Goal: Task Accomplishment & Management: Manage account settings

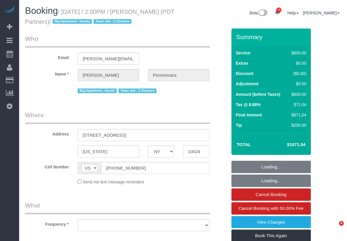
select select "NY"
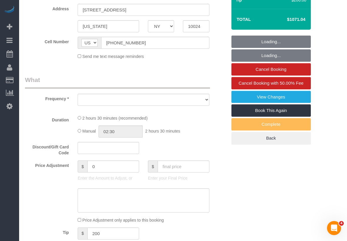
select select "object:781"
select select "4"
select select "150"
select select "number:60"
select select "number:76"
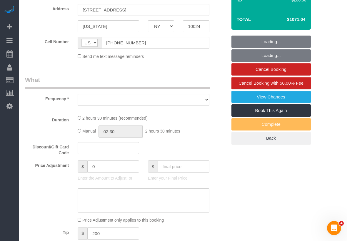
select select "number:15"
select select "number:5"
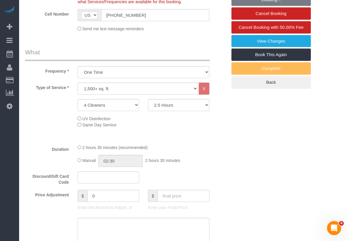
select select "string:stripe-pm_1Rdx544VGloSiKo7eMdguZrP"
select select "spot1"
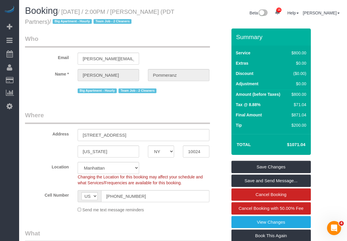
drag, startPoint x: 153, startPoint y: 12, endPoint x: 97, endPoint y: 24, distance: 56.5
click at [97, 24] on small "/ September 10, 2025 / 2:00PM / Elizabeth Pommeranz (PDT Partners) / Big Apartm…" at bounding box center [99, 17] width 149 height 16
copy small "Elizabeth Pommeranz (PDT Partners)"
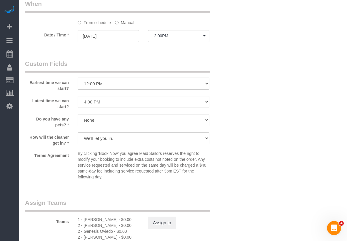
scroll to position [684, 0]
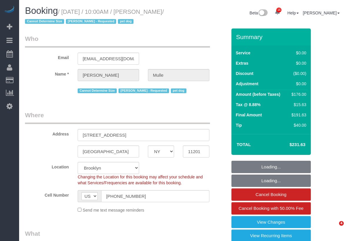
select select "NY"
select select "2"
select select "spot1"
select select "number:58"
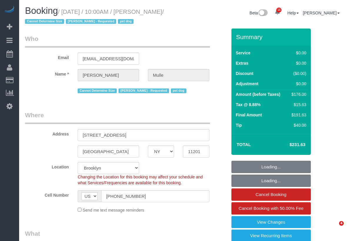
select select "number:76"
select select "number:13"
select select "number:6"
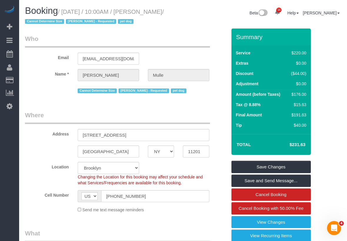
drag, startPoint x: 154, startPoint y: 12, endPoint x: 51, endPoint y: 24, distance: 104.1
click at [59, 26] on h1 "Booking / [DATE] / 10:00AM / [PERSON_NAME] / Cannot Determine Size [PERSON_NAME…" at bounding box center [102, 16] width 154 height 20
click at [39, 21] on small "/ [DATE] / 10:00AM / [PERSON_NAME] / Cannot Determine Size [PERSON_NAME] - Requ…" at bounding box center [94, 17] width 139 height 16
click at [154, 14] on small "/ [DATE] / 10:00AM / [PERSON_NAME] / Cannot Determine Size [PERSON_NAME] - Requ…" at bounding box center [94, 17] width 139 height 16
drag, startPoint x: 155, startPoint y: 13, endPoint x: 41, endPoint y: 23, distance: 113.6
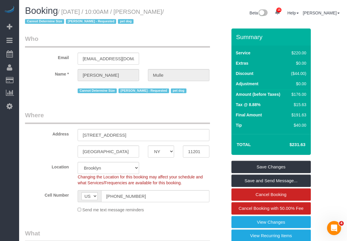
click at [41, 23] on small "/ [DATE] / 10:00AM / [PERSON_NAME] / Cannot Determine Size [PERSON_NAME] - Requ…" at bounding box center [94, 17] width 139 height 16
copy small "[PERSON_NAME]"
